Goal: Task Accomplishment & Management: Manage account settings

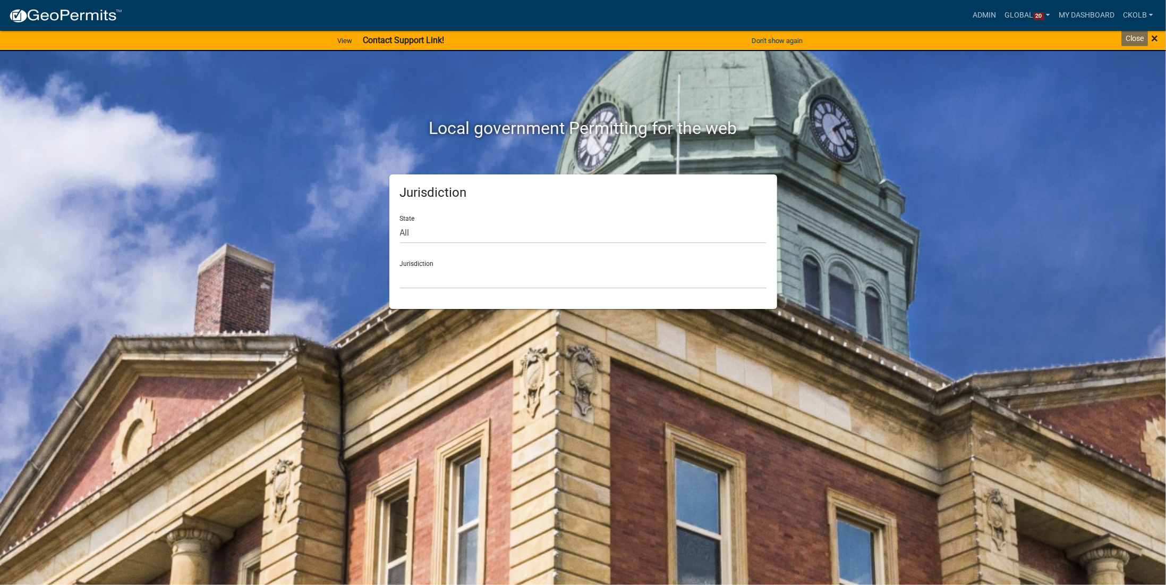
click at [1153, 42] on span "×" at bounding box center [1154, 38] width 7 height 15
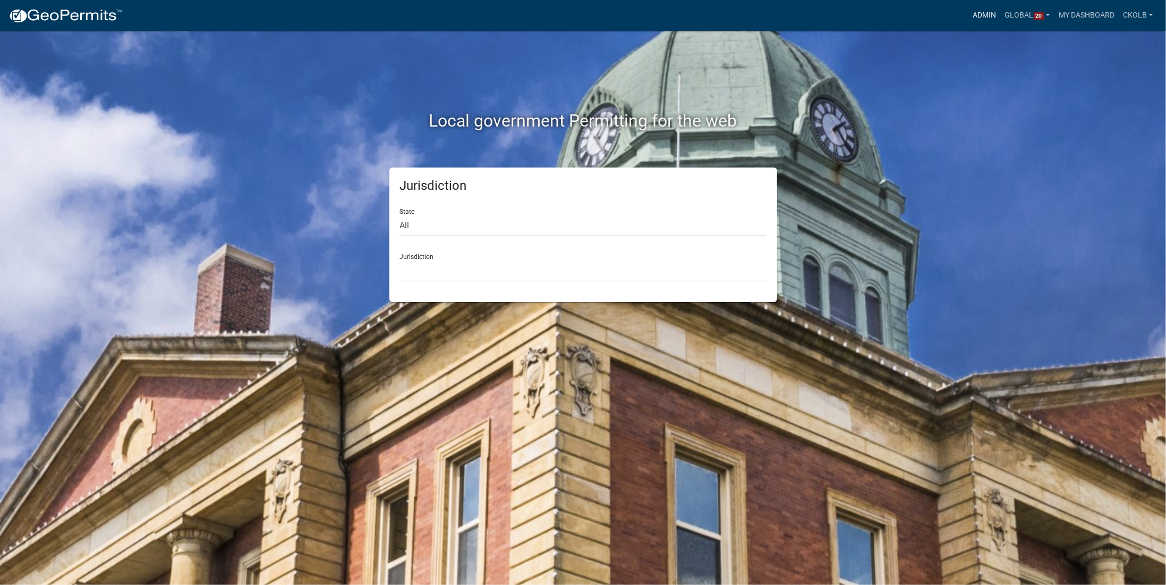
click at [987, 13] on link "Admin" at bounding box center [985, 15] width 32 height 20
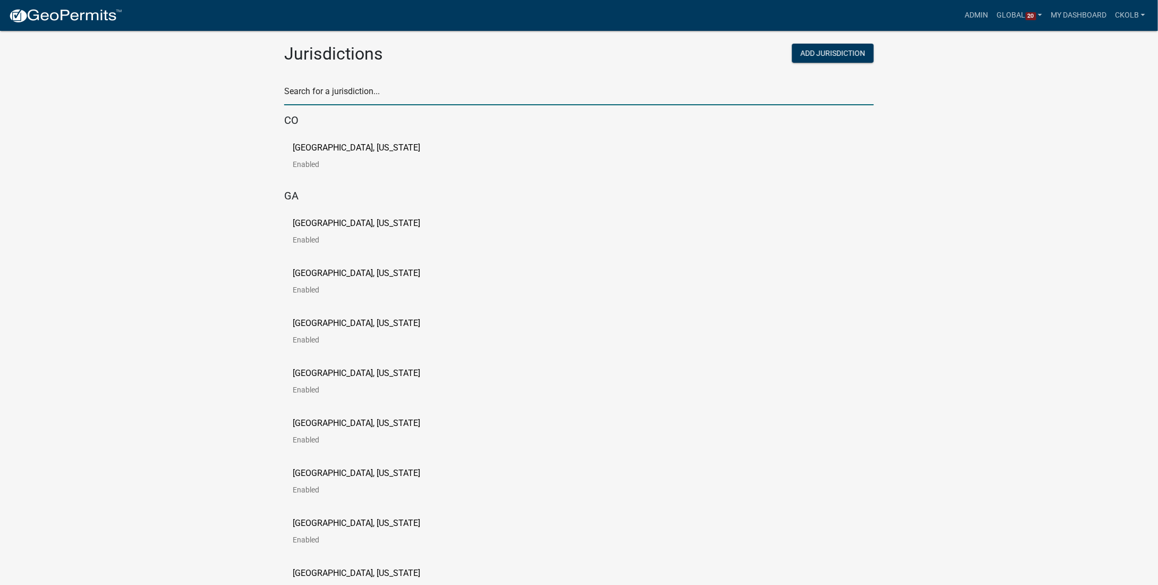
click at [405, 91] on input "text" at bounding box center [579, 94] width 590 height 22
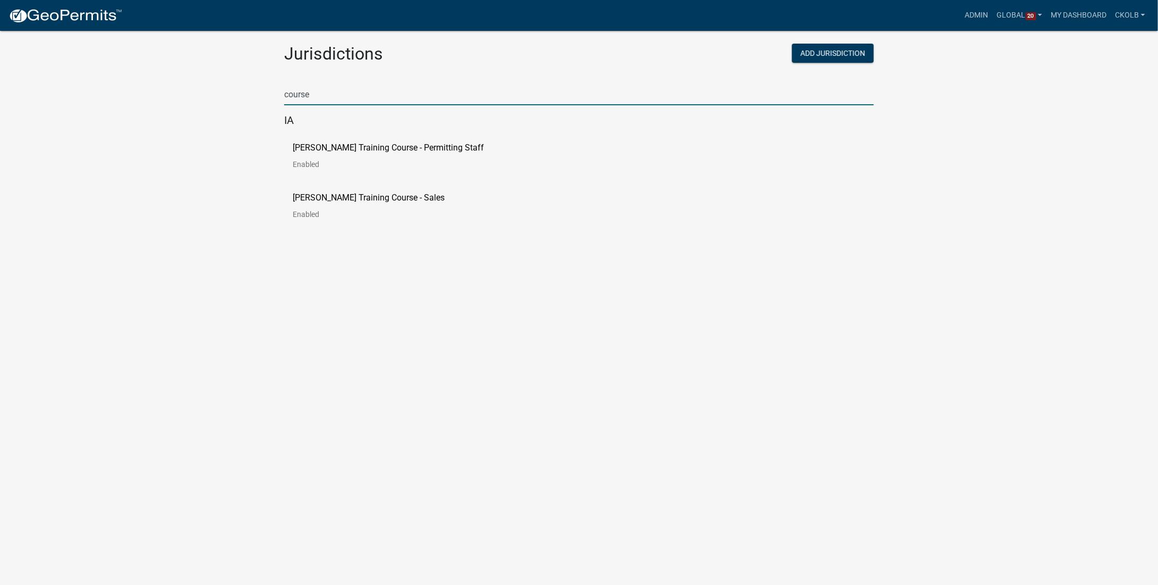
type input "course"
click at [395, 149] on p "[PERSON_NAME] Training Course - Permitting Staff" at bounding box center [388, 147] width 191 height 9
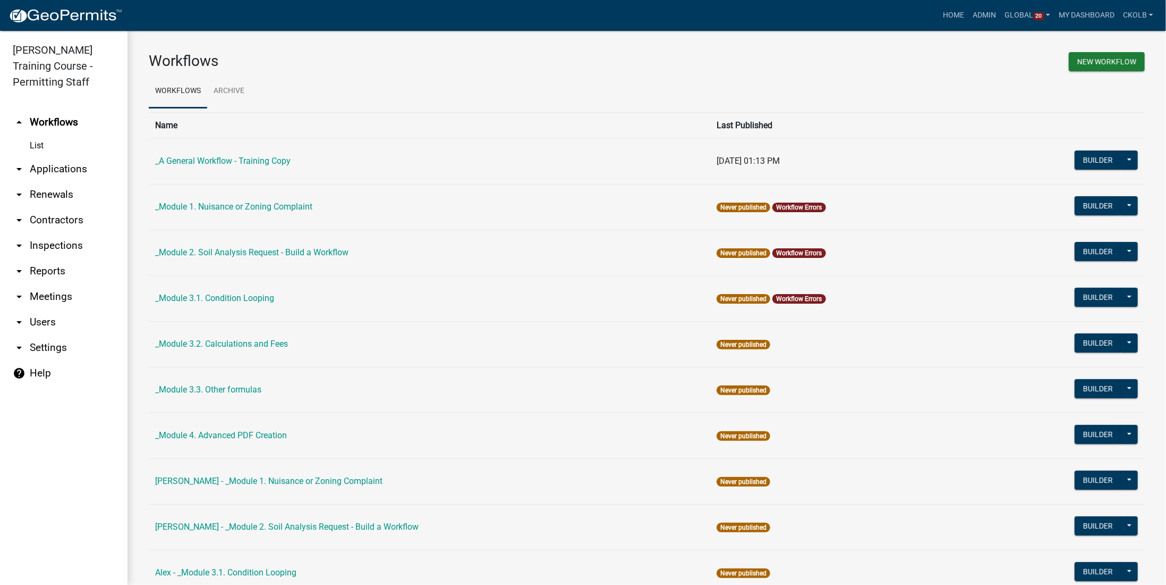
click at [39, 318] on link "arrow_drop_down Users" at bounding box center [64, 322] width 128 height 26
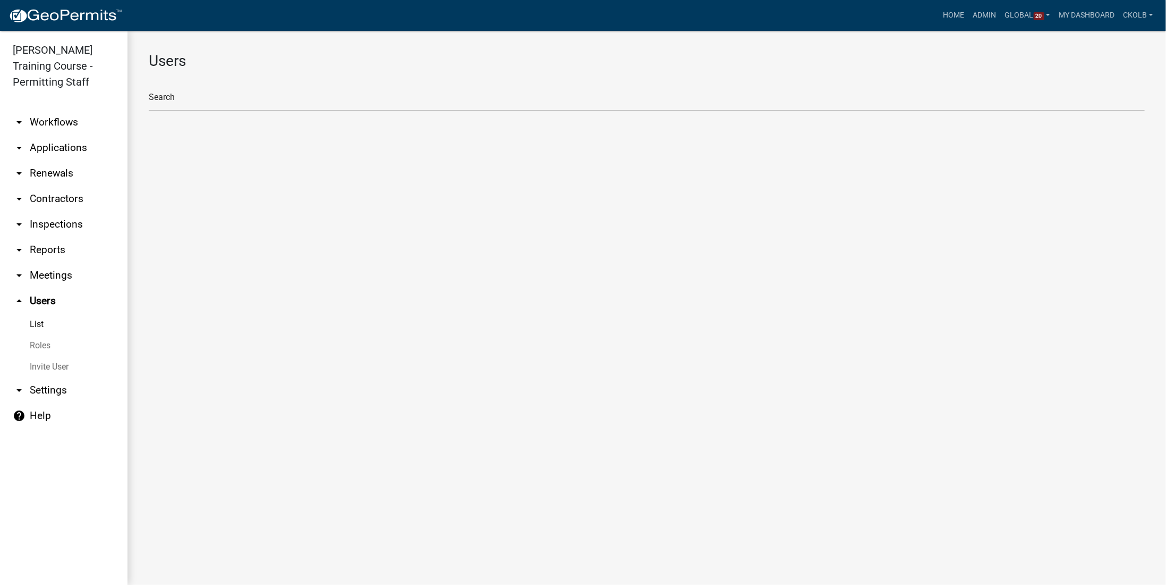
click at [39, 361] on link "Invite User" at bounding box center [64, 366] width 128 height 21
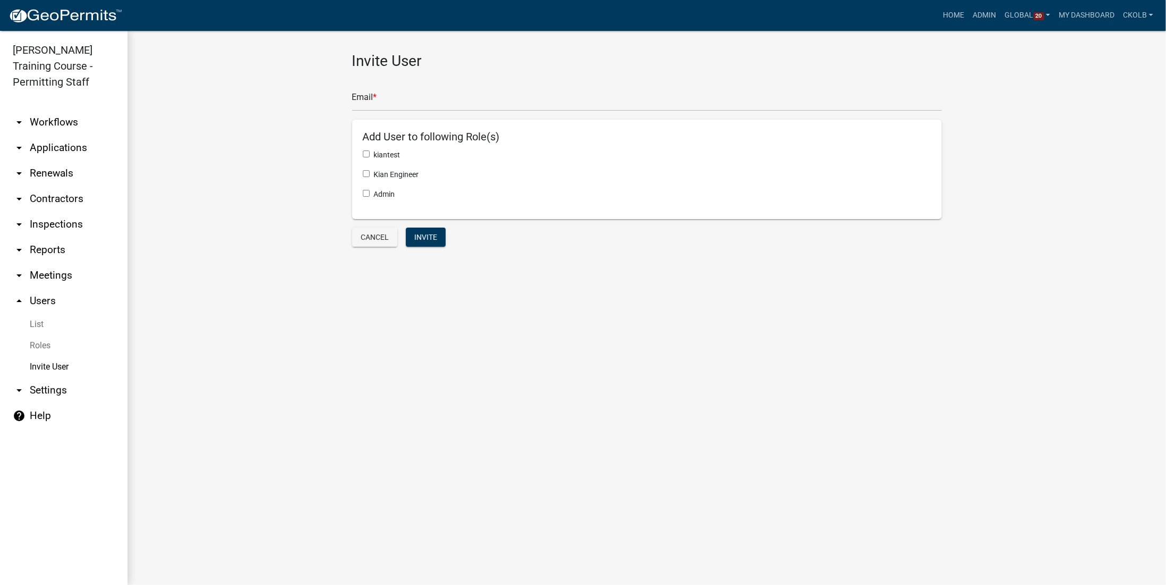
click at [359, 193] on div "Admin" at bounding box center [647, 199] width 585 height 20
click at [370, 193] on div "Admin" at bounding box center [647, 194] width 569 height 11
click at [363, 191] on input "checkbox" at bounding box center [366, 193] width 7 height 7
checkbox input "true"
click at [382, 106] on input "text" at bounding box center [647, 100] width 590 height 22
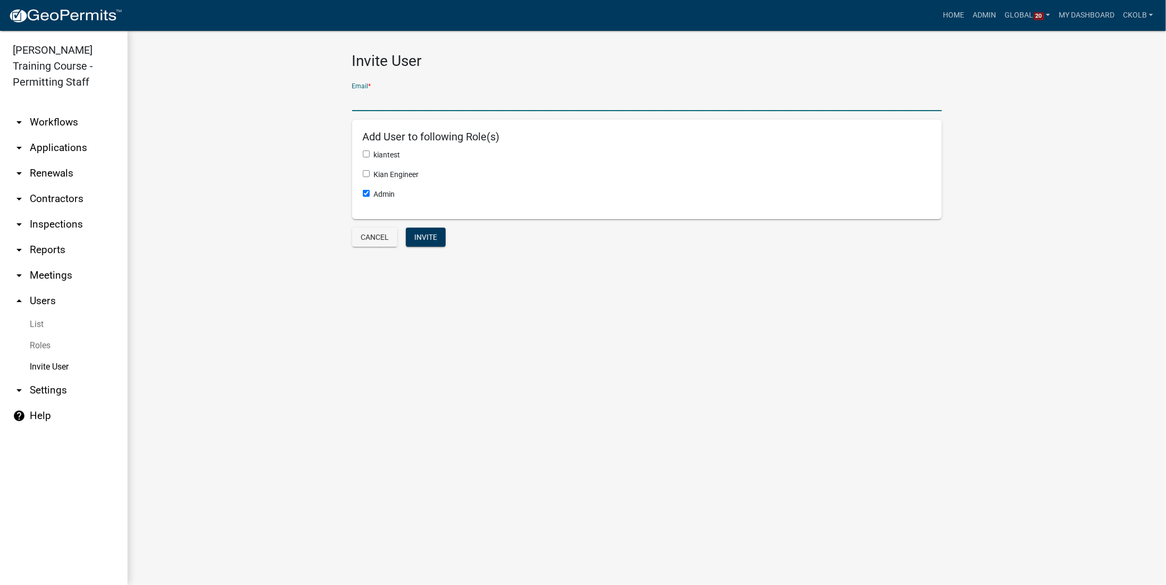
paste input "[EMAIL_ADDRESS][DOMAIN_NAME]"
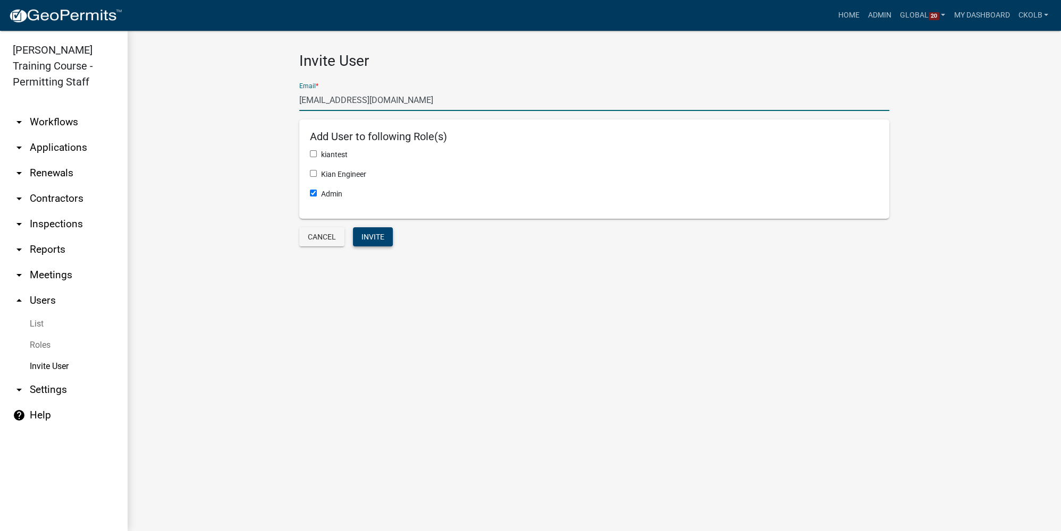
type input "[EMAIL_ADDRESS][DOMAIN_NAME]"
click at [368, 240] on button "Invite" at bounding box center [373, 236] width 40 height 19
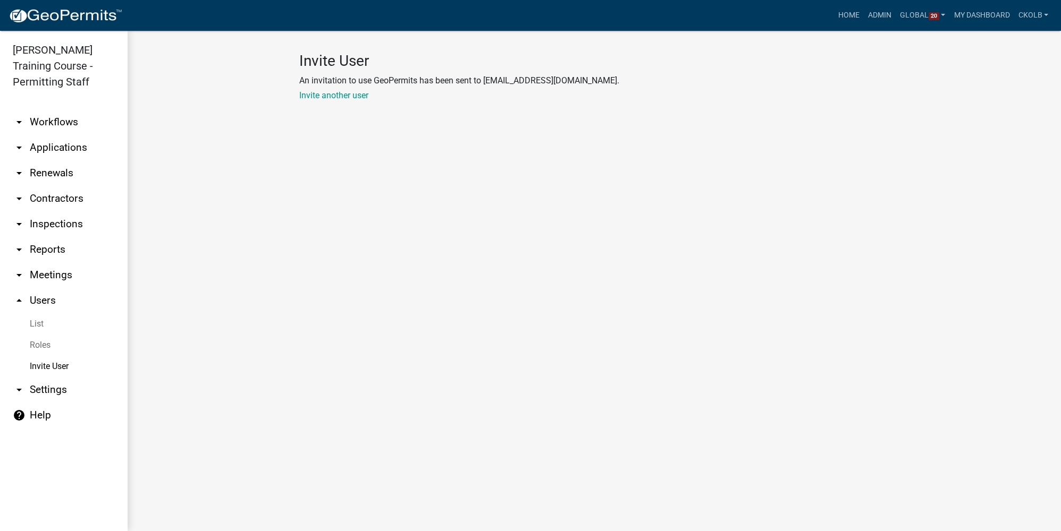
click at [62, 125] on link "arrow_drop_down Workflows" at bounding box center [64, 122] width 128 height 26
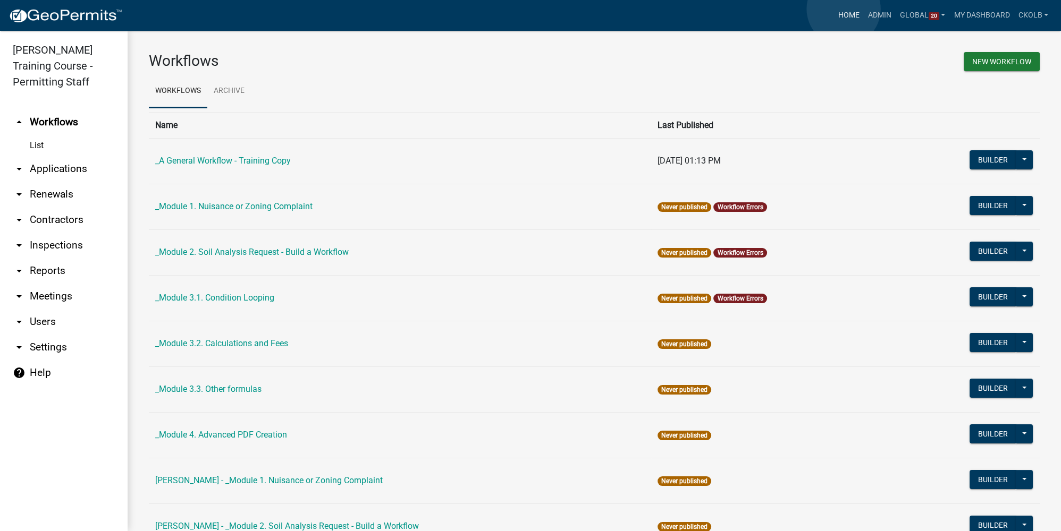
click at [843, 9] on link "Home" at bounding box center [849, 15] width 30 height 20
